Goal: Task Accomplishment & Management: Use online tool/utility

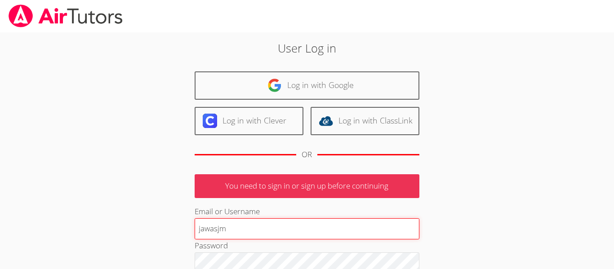
type input "jawasjm"
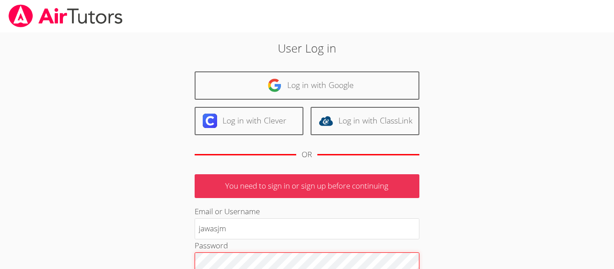
scroll to position [5, 0]
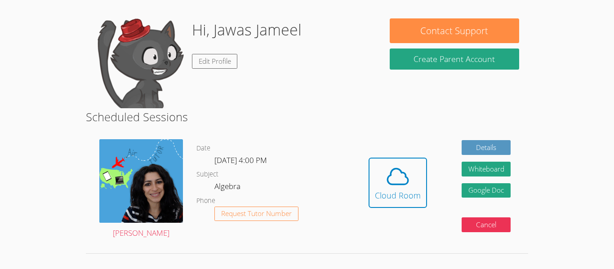
scroll to position [69, 0]
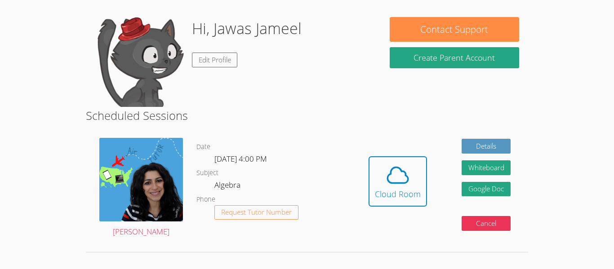
click at [322, 163] on dl "Date [DATE] 4:00 PM Subject Algebra Phone Request Tutor Number" at bounding box center [273, 188] width 155 height 93
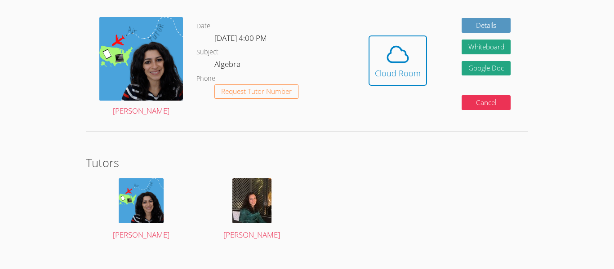
scroll to position [204, 0]
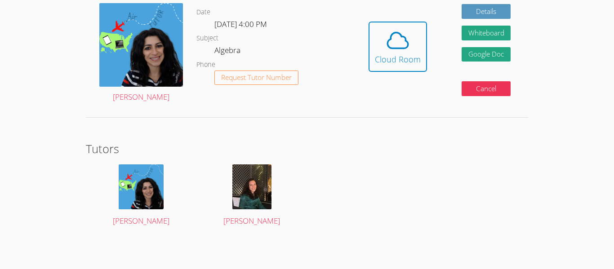
click at [397, 130] on div "Signed in successfully Hi, Jawas Jameel Edit Profile Contact Support Create Par…" at bounding box center [307, 42] width 461 height 427
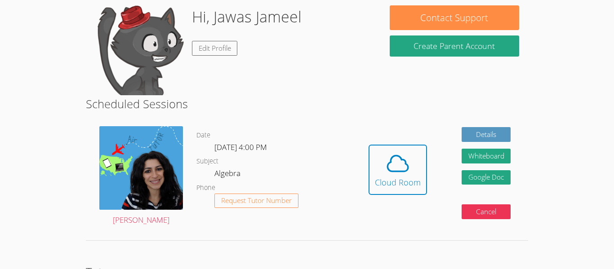
scroll to position [83, 0]
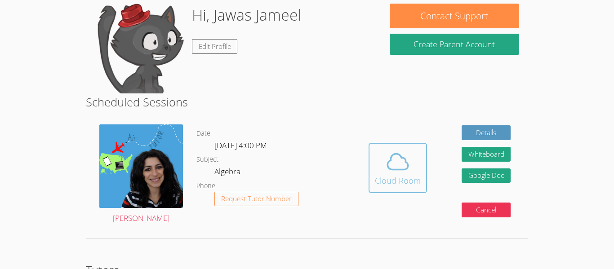
click at [393, 179] on div "Cloud Room" at bounding box center [398, 180] width 46 height 13
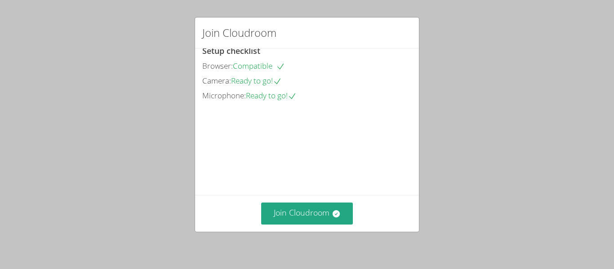
scroll to position [62, 0]
click at [309, 213] on button "Join Cloudroom" at bounding box center [307, 214] width 92 height 22
